Goal: Find specific page/section: Find specific page/section

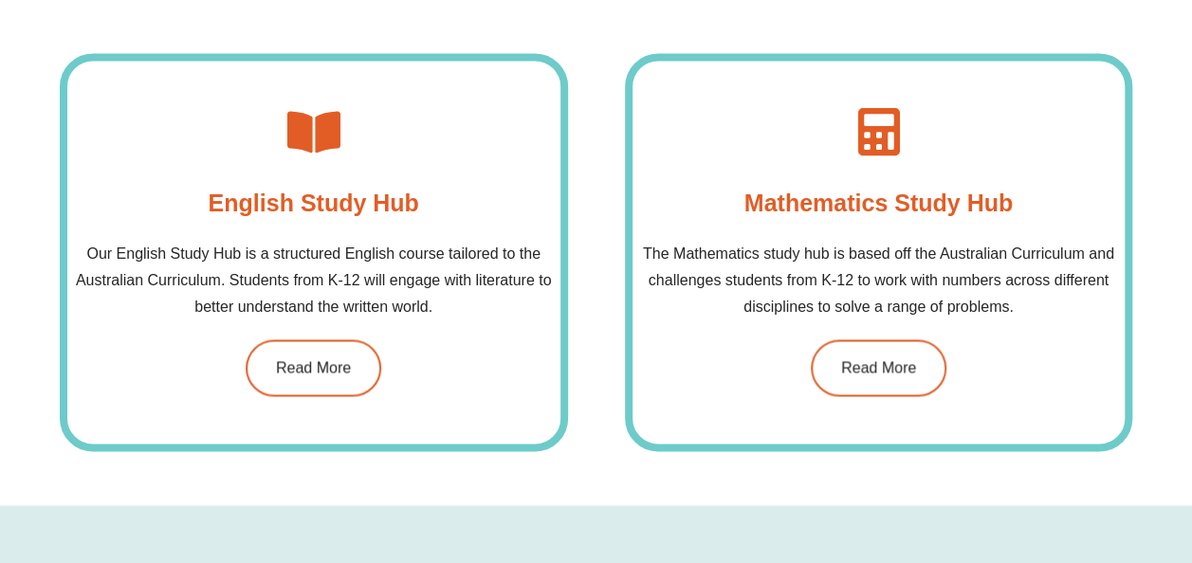
scroll to position [1356, 0]
click at [354, 375] on link "Read More" at bounding box center [314, 367] width 136 height 57
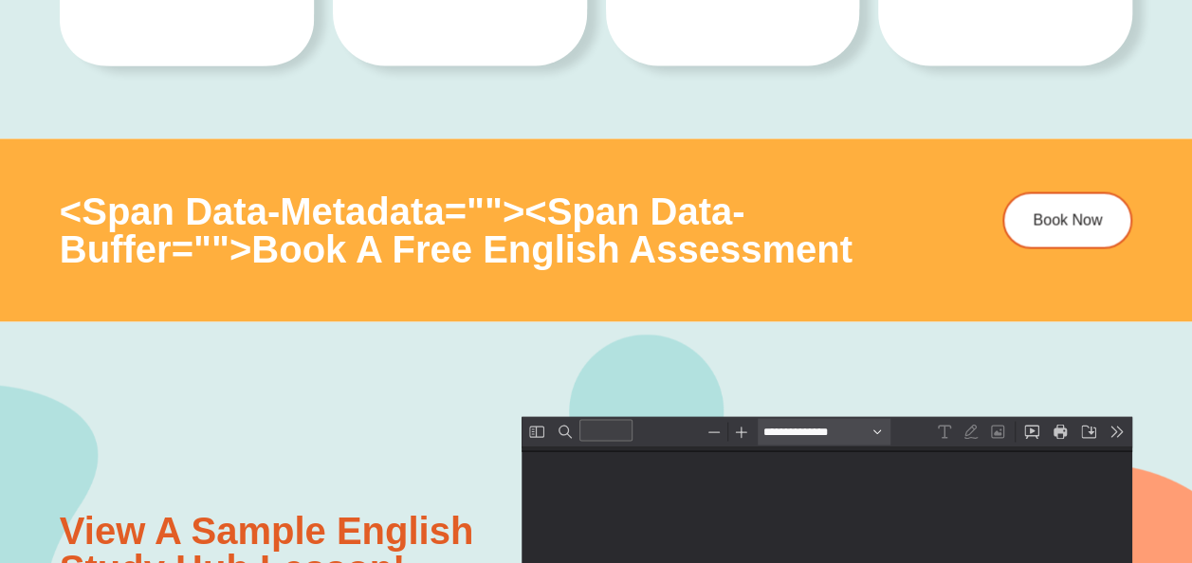
scroll to position [1687, 0]
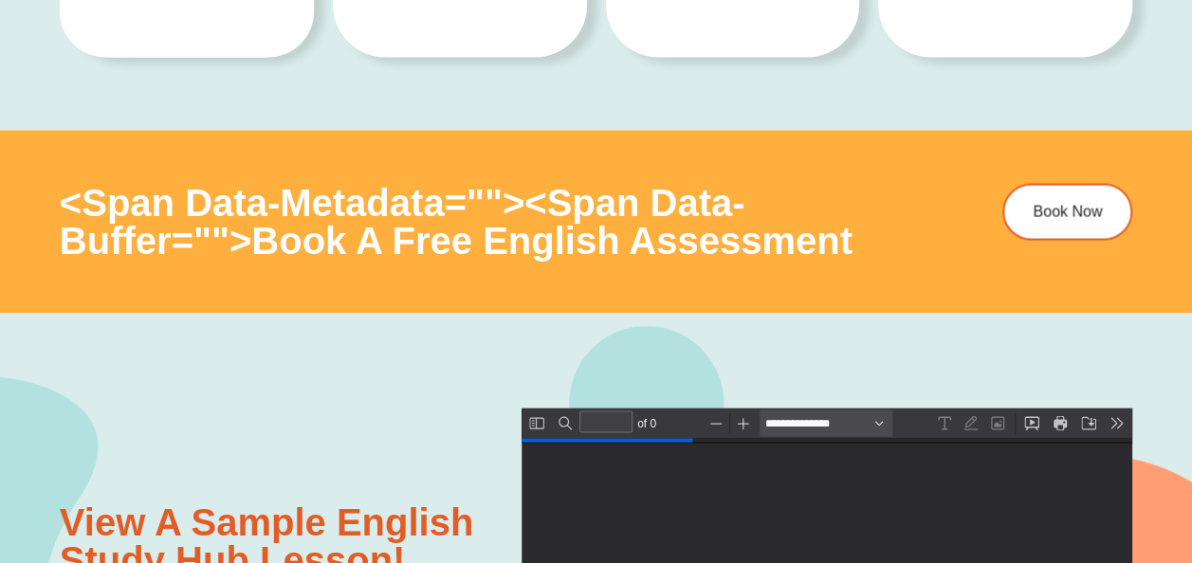
type input "*"
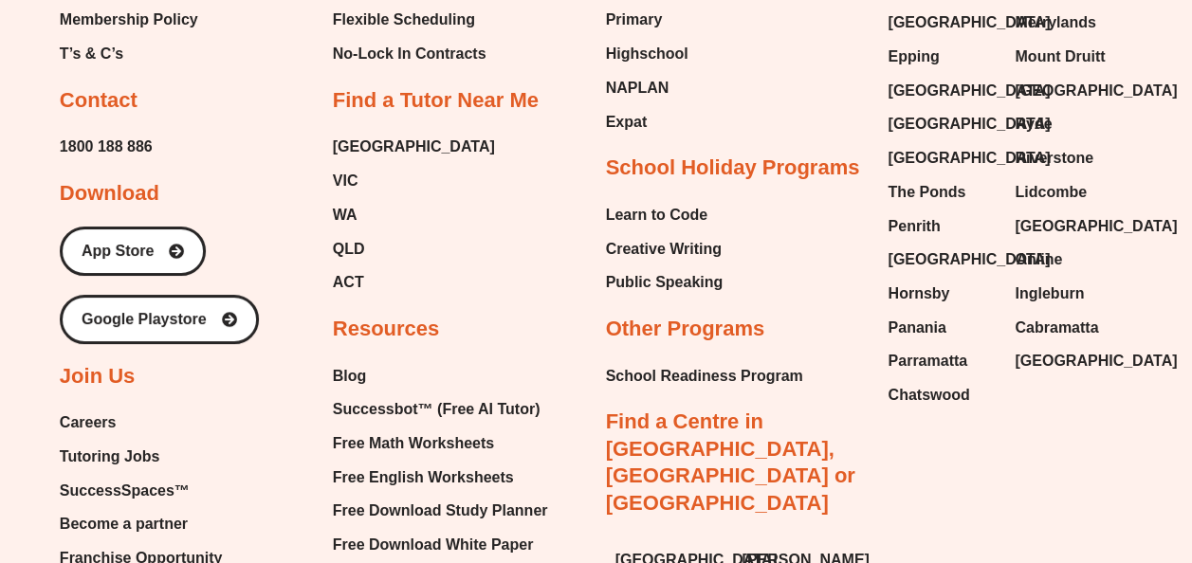
scroll to position [7117, 0]
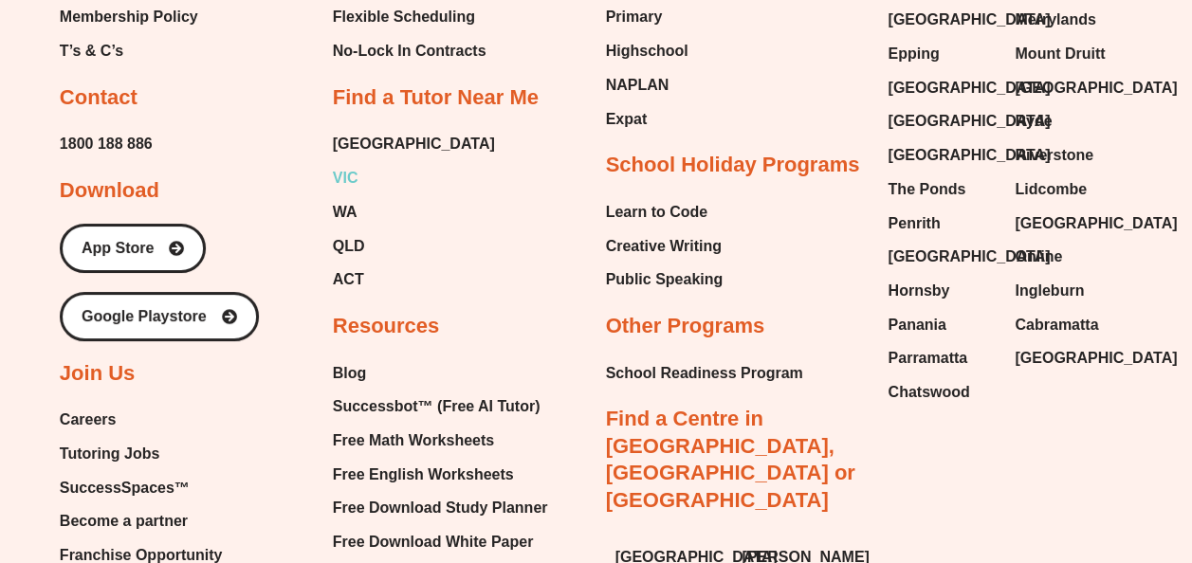
click at [343, 164] on span "VIC" at bounding box center [346, 178] width 26 height 28
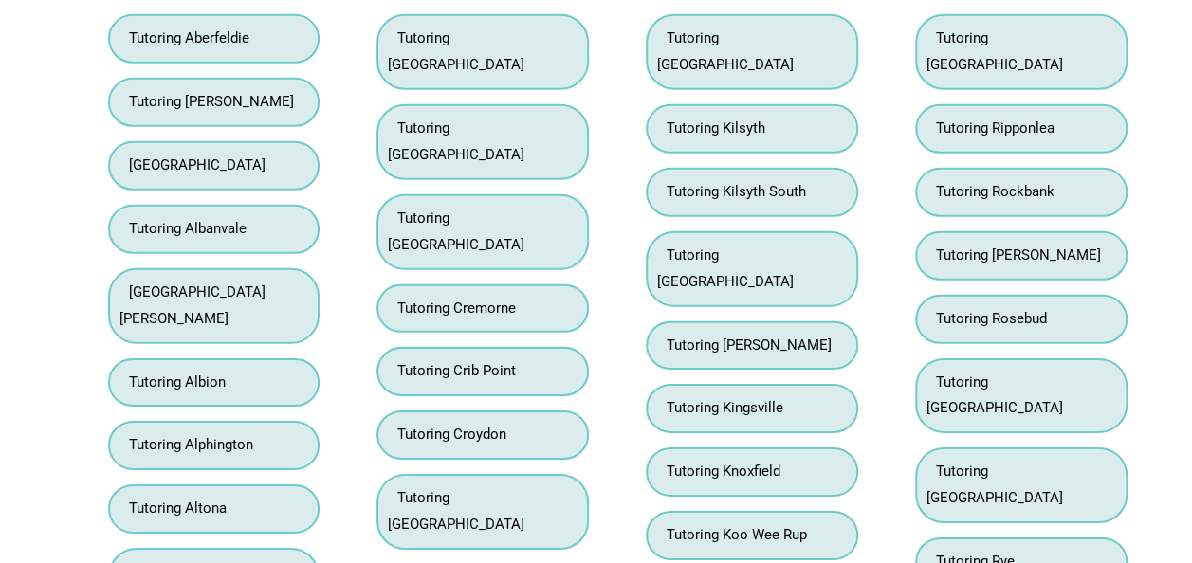
scroll to position [2782, 0]
click at [703, 447] on li "Tutoring Knoxfield" at bounding box center [752, 471] width 212 height 49
click at [985, 462] on link "Tutoring Roxburgh Park" at bounding box center [995, 484] width 137 height 44
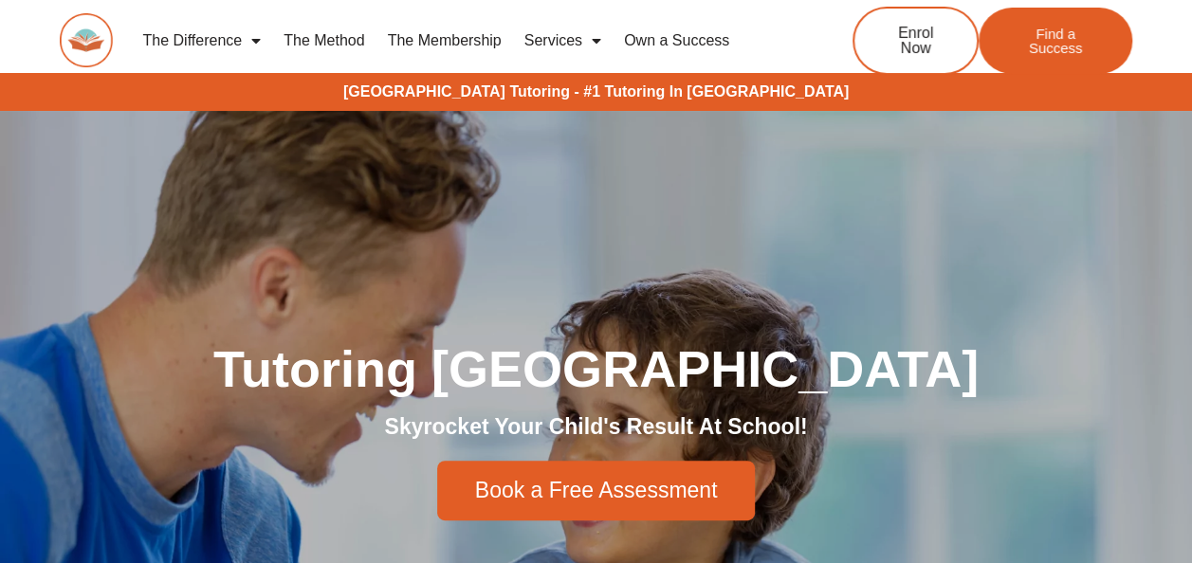
click at [690, 38] on link "Own a Success" at bounding box center [677, 41] width 128 height 44
